Goal: Information Seeking & Learning: Find specific fact

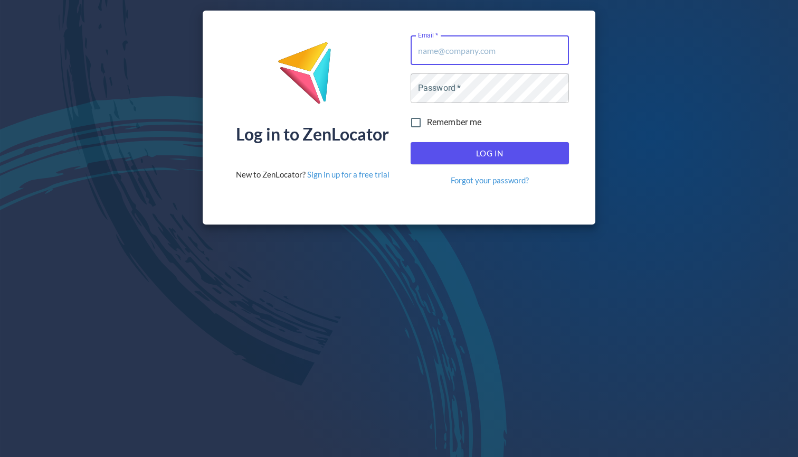
type input "[EMAIL_ADDRESS][DOMAIN_NAME]"
click at [489, 153] on button "Log In" at bounding box center [490, 153] width 158 height 22
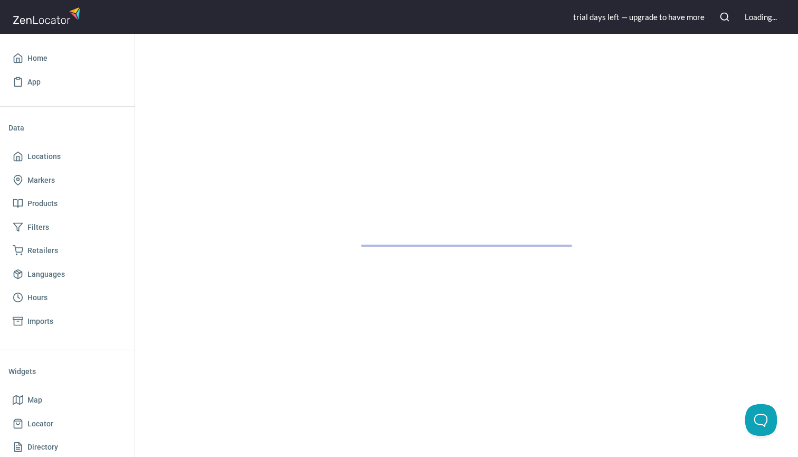
click at [496, 150] on div at bounding box center [466, 245] width 663 height 423
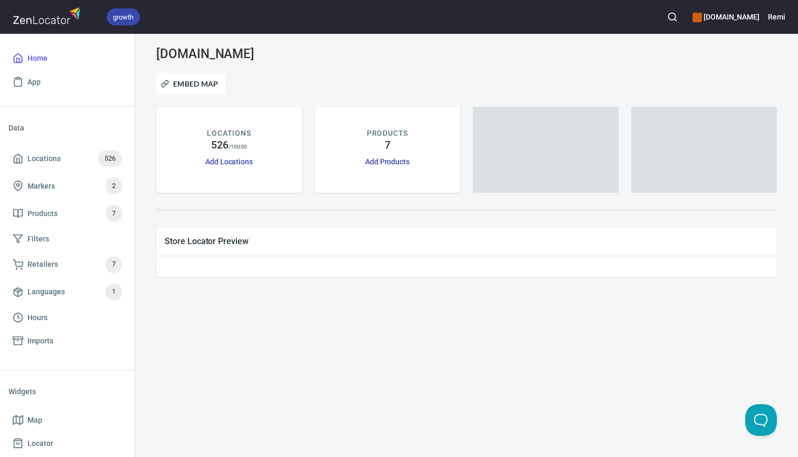
click at [678, 19] on icon "button" at bounding box center [672, 17] width 11 height 11
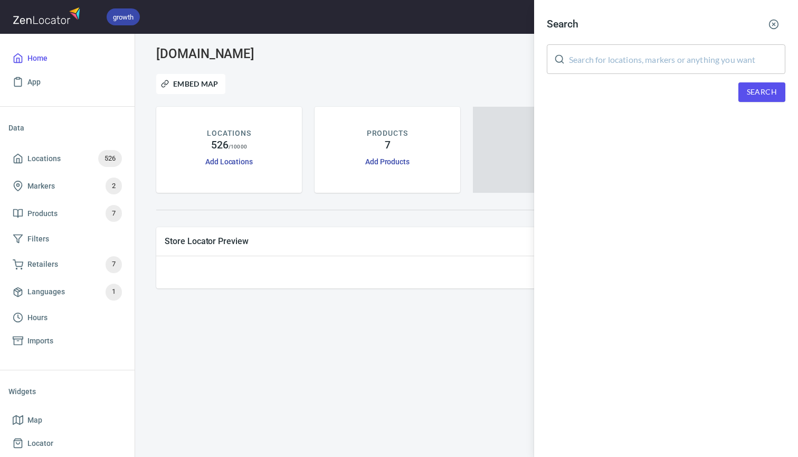
click at [655, 60] on input "text" at bounding box center [677, 59] width 216 height 30
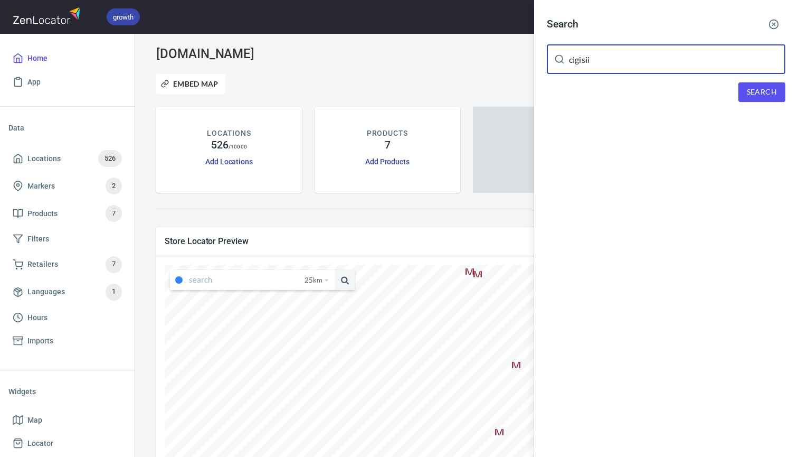
type input "cigisii"
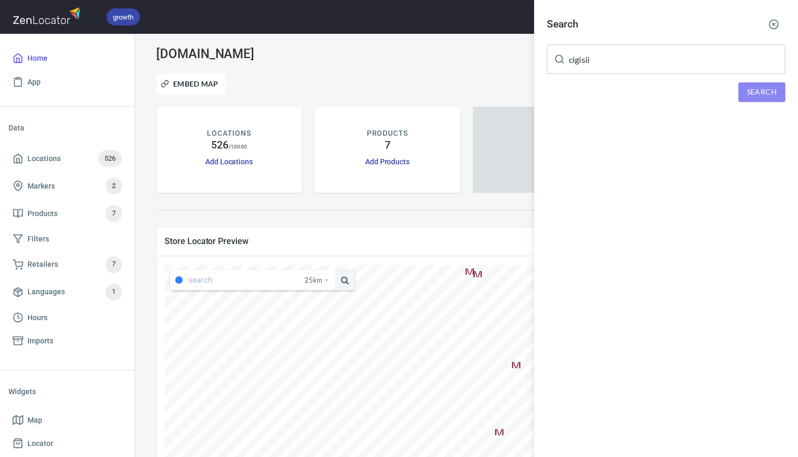
click at [758, 99] on button "Search" at bounding box center [761, 92] width 47 height 20
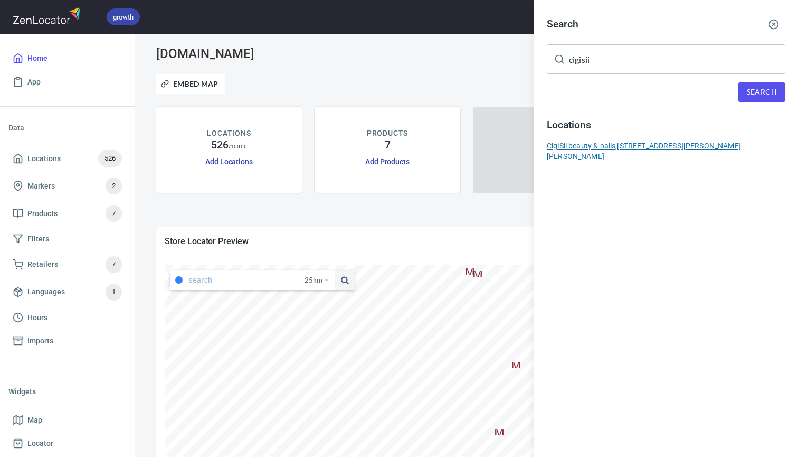
click at [597, 142] on div "CigiSii beauty & nails, [STREET_ADDRESS][PERSON_NAME][PERSON_NAME]" at bounding box center [666, 150] width 239 height 21
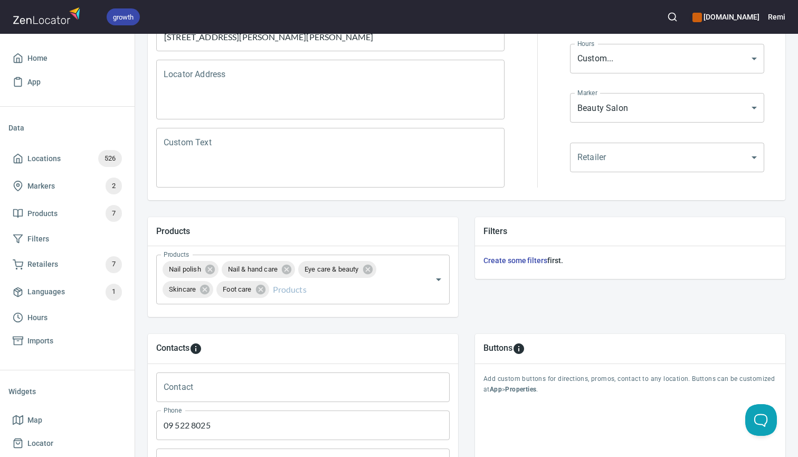
scroll to position [202, 0]
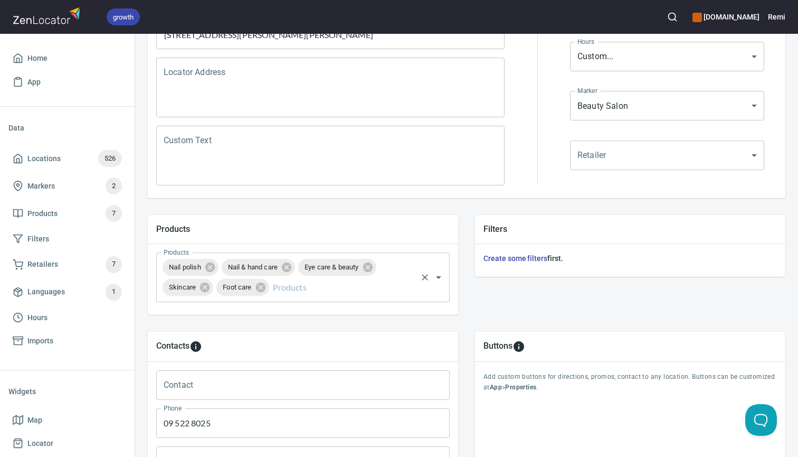
click at [335, 290] on input "Products" at bounding box center [343, 287] width 145 height 20
click at [544, 307] on div "Filters Create some filters first." at bounding box center [630, 264] width 327 height 116
